Goal: Task Accomplishment & Management: Complete application form

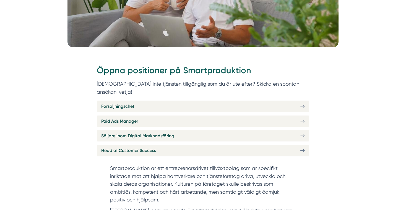
scroll to position [180, 0]
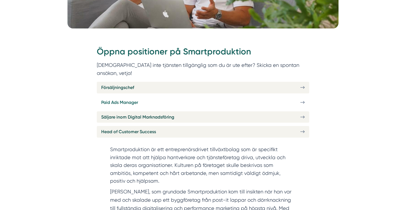
click at [193, 97] on link "Paid Ads Manager" at bounding box center [203, 102] width 213 height 11
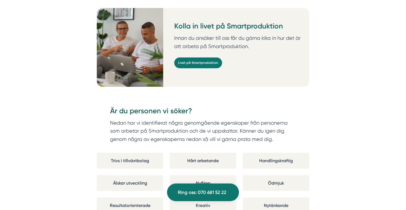
scroll to position [1047, 0]
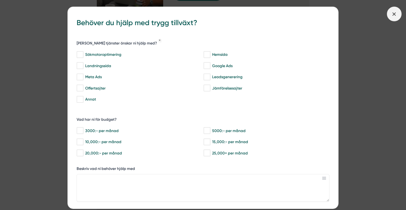
click at [394, 14] on line at bounding box center [394, 13] width 3 height 3
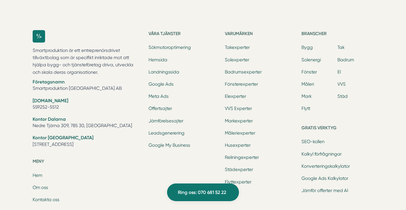
scroll to position [1897, 0]
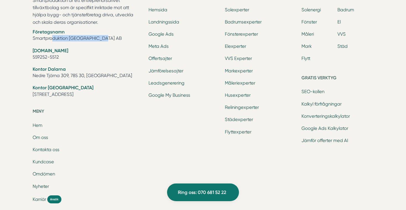
drag, startPoint x: 99, startPoint y: 24, endPoint x: 44, endPoint y: 24, distance: 55.4
click at [44, 29] on li "Företagsnamn Smartproduktion [GEOGRAPHIC_DATA] AB" at bounding box center [87, 36] width 109 height 14
click at [83, 29] on ul "Företagsnamn Smartproduktion [GEOGRAPHIC_DATA] AB [DOMAIN_NAME] 559252-5512 Kon…" at bounding box center [87, 64] width 109 height 70
drag, startPoint x: 98, startPoint y: 25, endPoint x: 31, endPoint y: 25, distance: 67.0
click at [31, 25] on div "Smartproduktion är ett entreprenörsdrivet tillväxtbolag som är specifikt inrikt…" at bounding box center [203, 119] width 354 height 297
